Goal: Find specific page/section: Find specific page/section

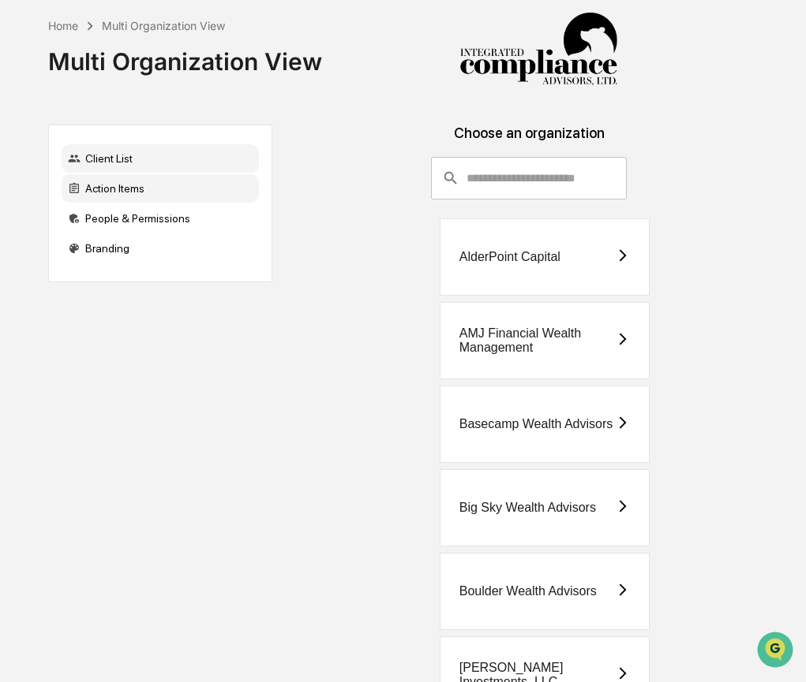
click at [124, 193] on div "Action Items" at bounding box center [160, 188] width 197 height 28
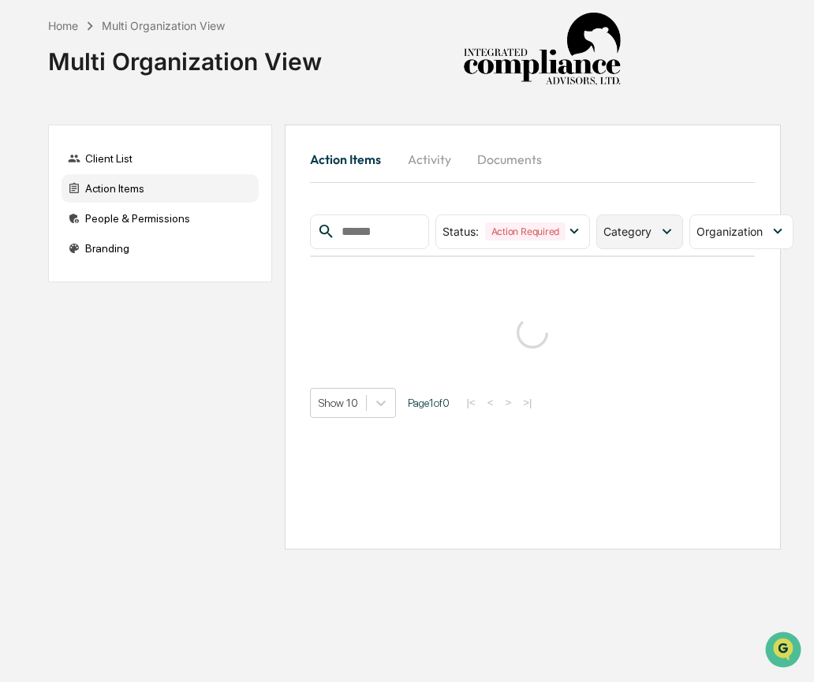
click at [626, 237] on span "Category" at bounding box center [628, 231] width 48 height 13
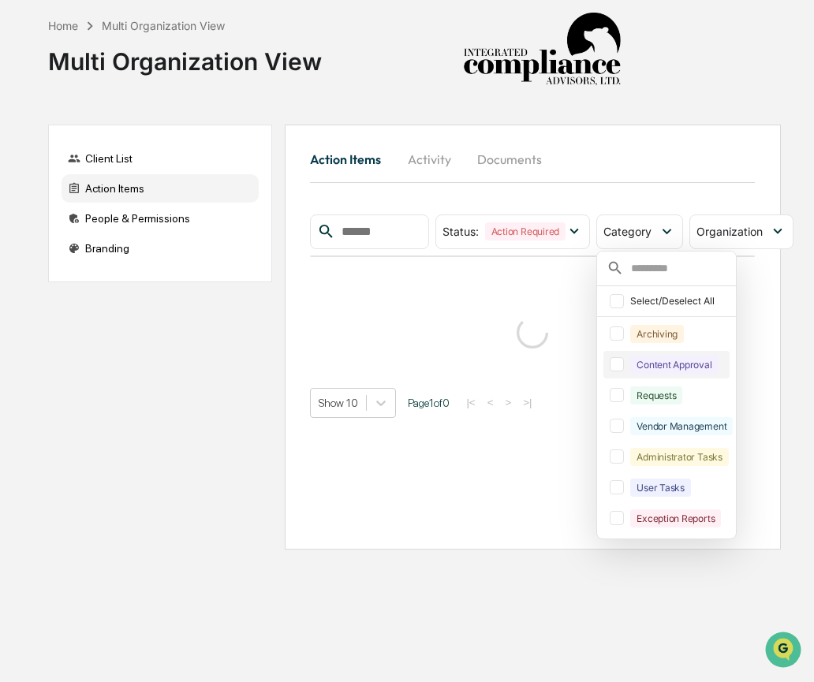
click at [656, 360] on div "Content Approval" at bounding box center [674, 365] width 88 height 18
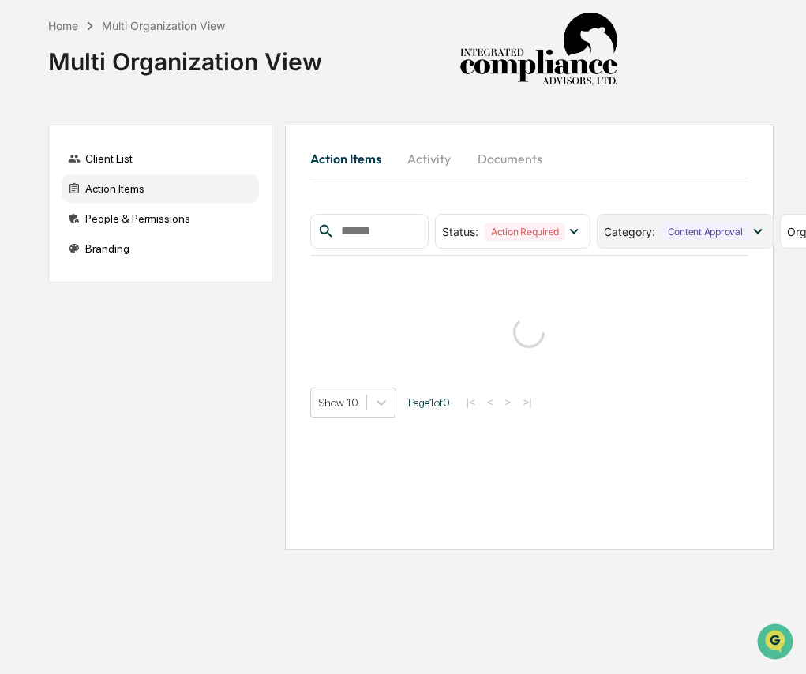
click at [686, 233] on div "Content Approval" at bounding box center [705, 232] width 88 height 18
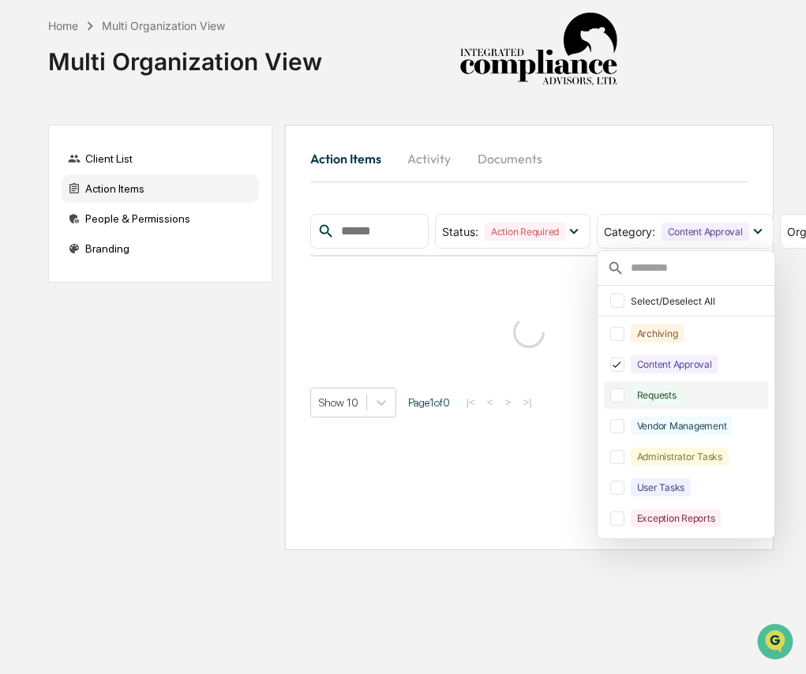
click at [670, 396] on div "Requests" at bounding box center [656, 395] width 52 height 18
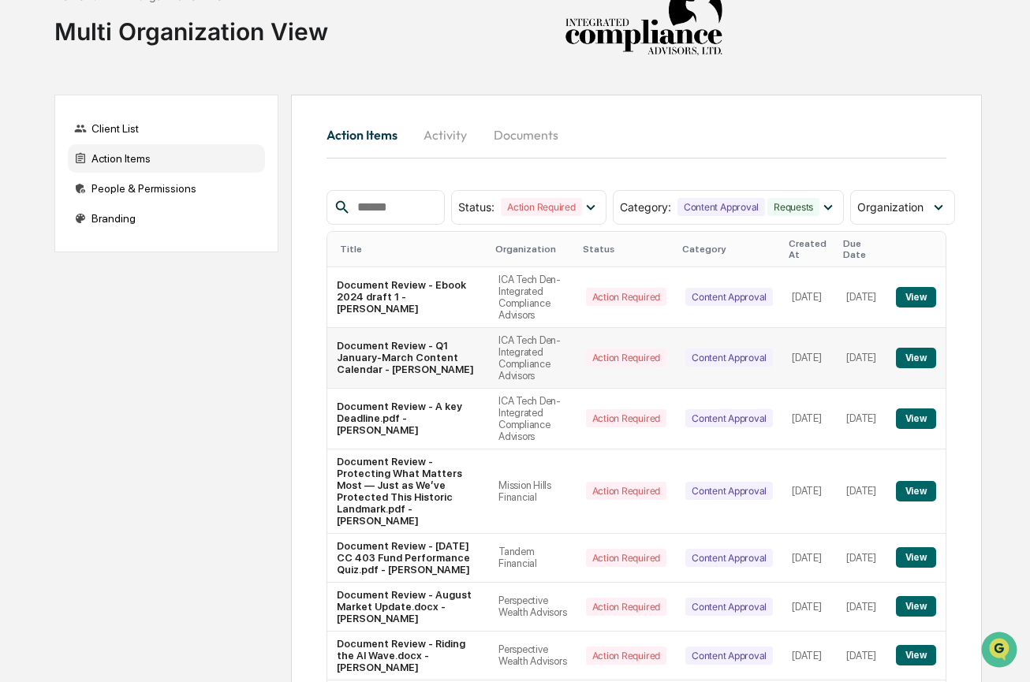
scroll to position [233, 0]
